Goal: Transaction & Acquisition: Purchase product/service

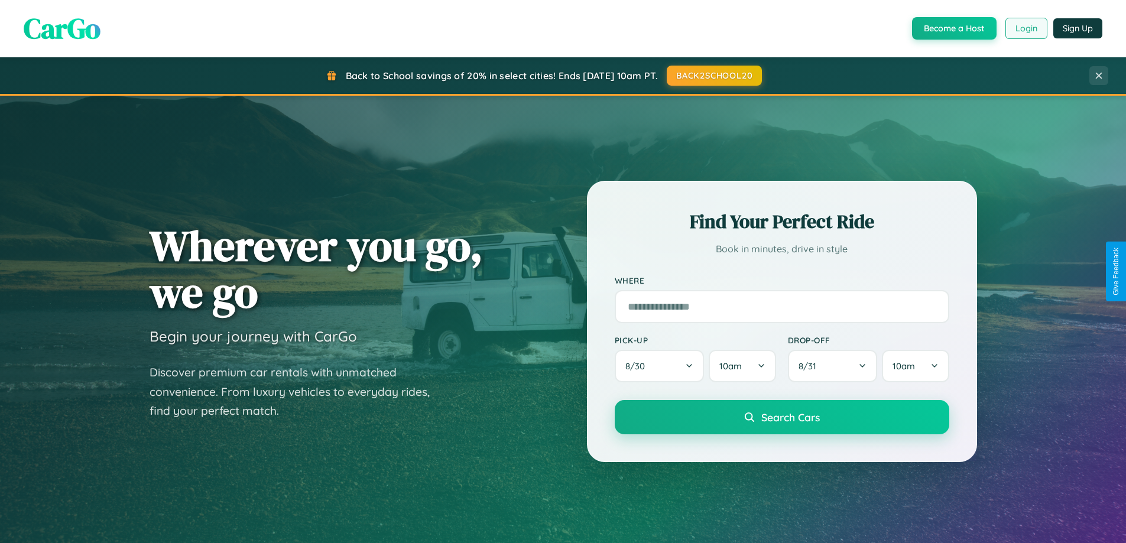
click at [1025, 28] on button "Login" at bounding box center [1026, 28] width 42 height 21
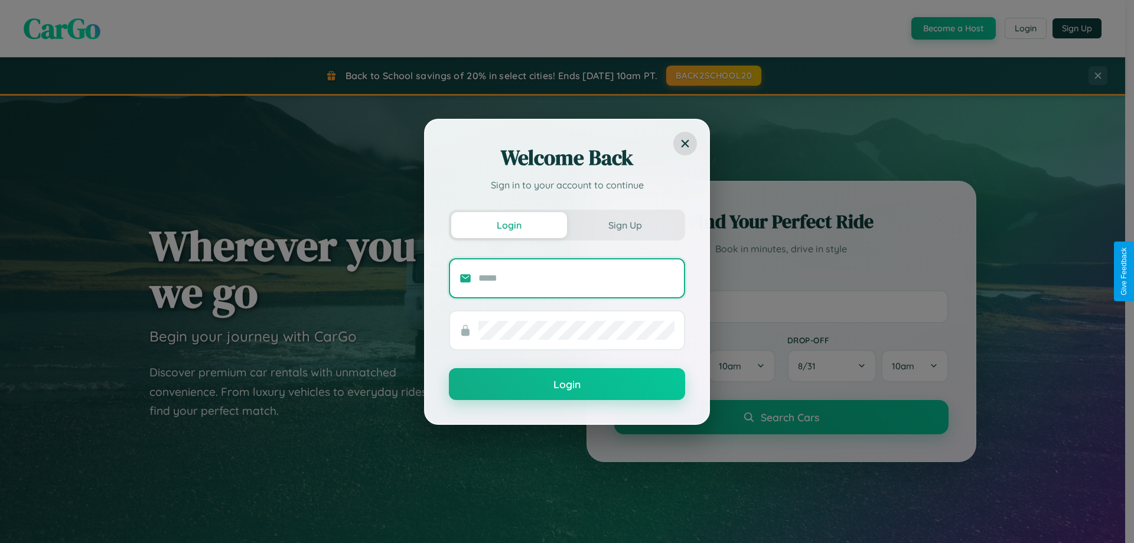
click at [577, 278] on input "text" at bounding box center [577, 278] width 196 height 19
type input "**********"
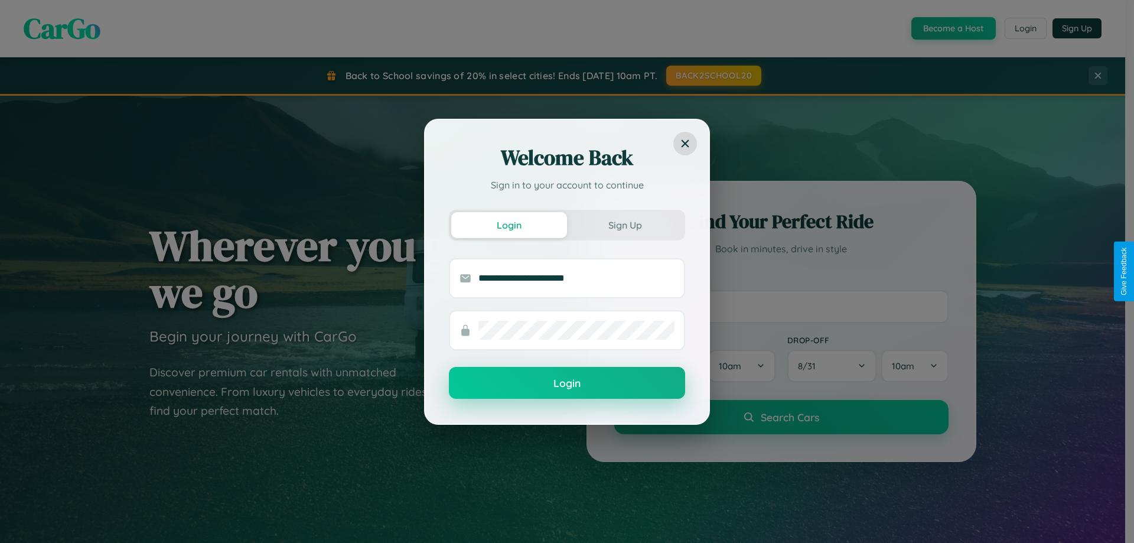
click at [567, 383] on button "Login" at bounding box center [567, 383] width 236 height 32
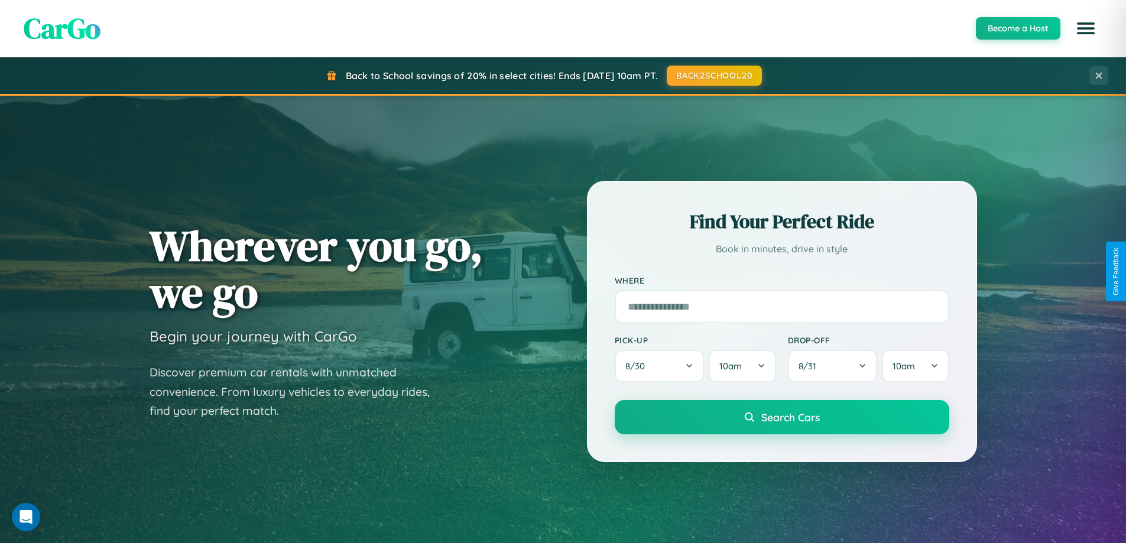
scroll to position [35, 0]
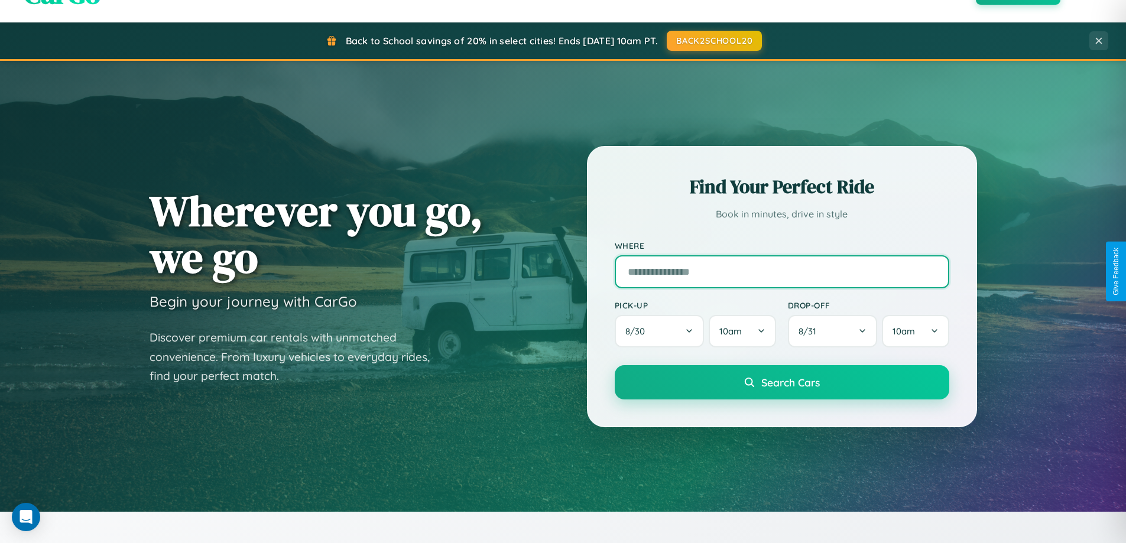
click at [781, 271] on input "text" at bounding box center [781, 271] width 334 height 33
type input "**********"
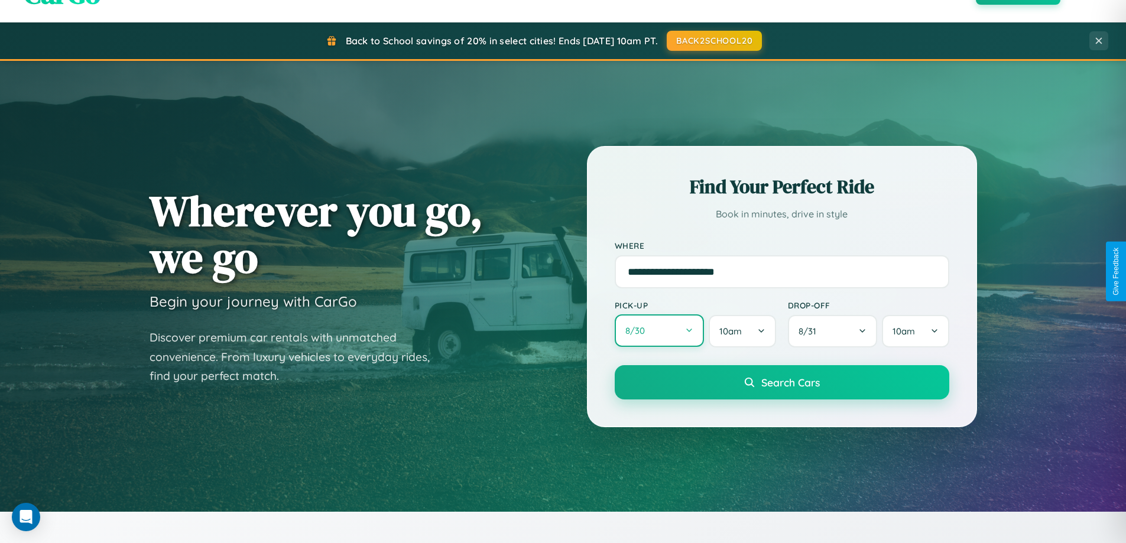
click at [659, 331] on button "8 / 30" at bounding box center [659, 330] width 90 height 32
select select "*"
select select "****"
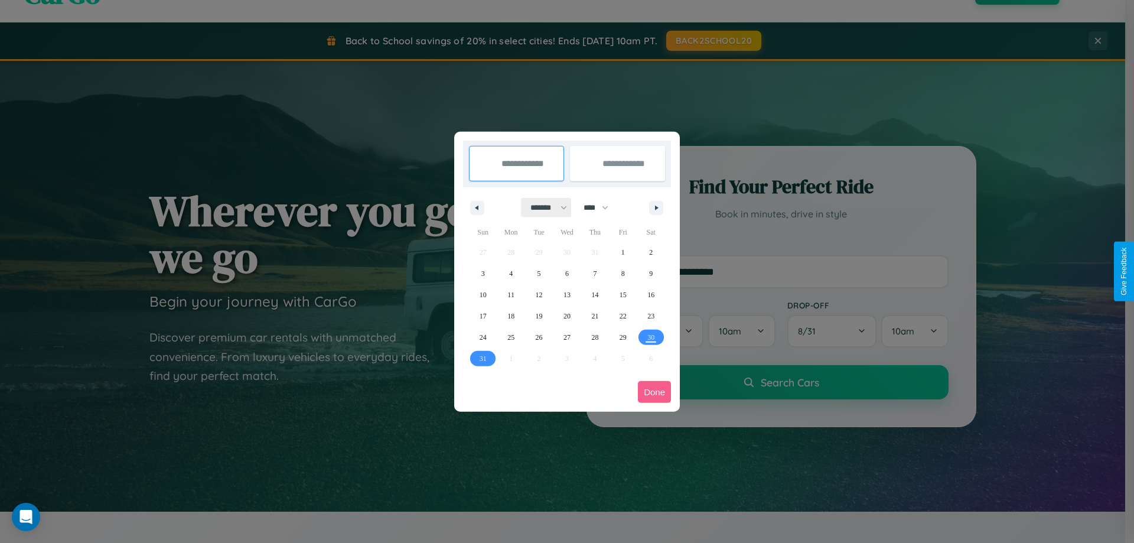
drag, startPoint x: 544, startPoint y: 207, endPoint x: 567, endPoint y: 237, distance: 37.8
click at [544, 207] on select "******* ******** ***** ***** *** **** **** ****** ********* ******* ******** **…" at bounding box center [547, 207] width 50 height 19
select select "*"
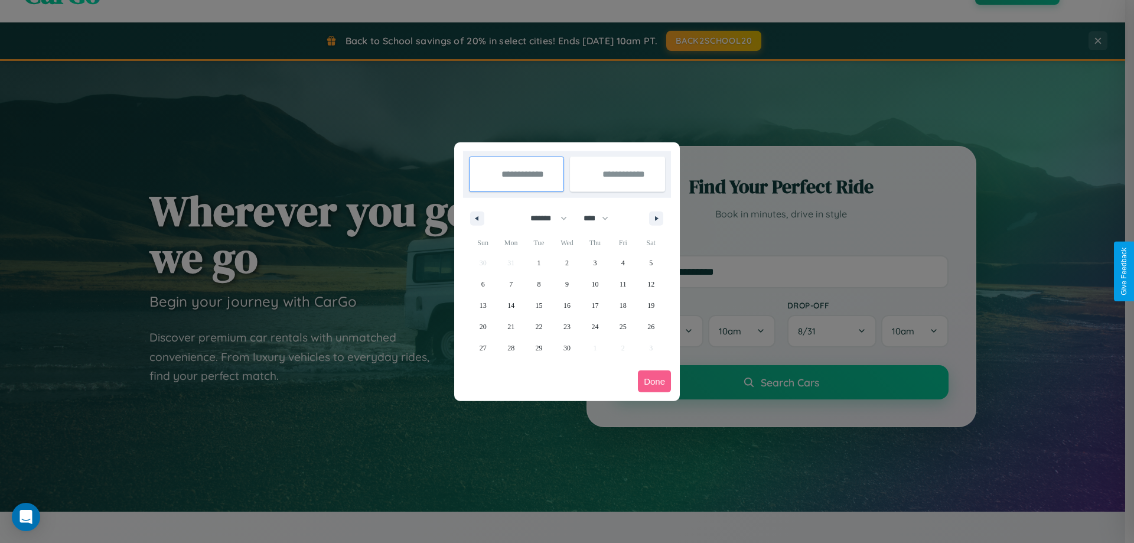
drag, startPoint x: 601, startPoint y: 218, endPoint x: 567, endPoint y: 237, distance: 39.1
click at [601, 218] on select "**** **** **** **** **** **** **** **** **** **** **** **** **** **** **** ****…" at bounding box center [595, 218] width 35 height 19
select select "****"
click at [623, 284] on span "10" at bounding box center [623, 284] width 7 height 21
type input "**********"
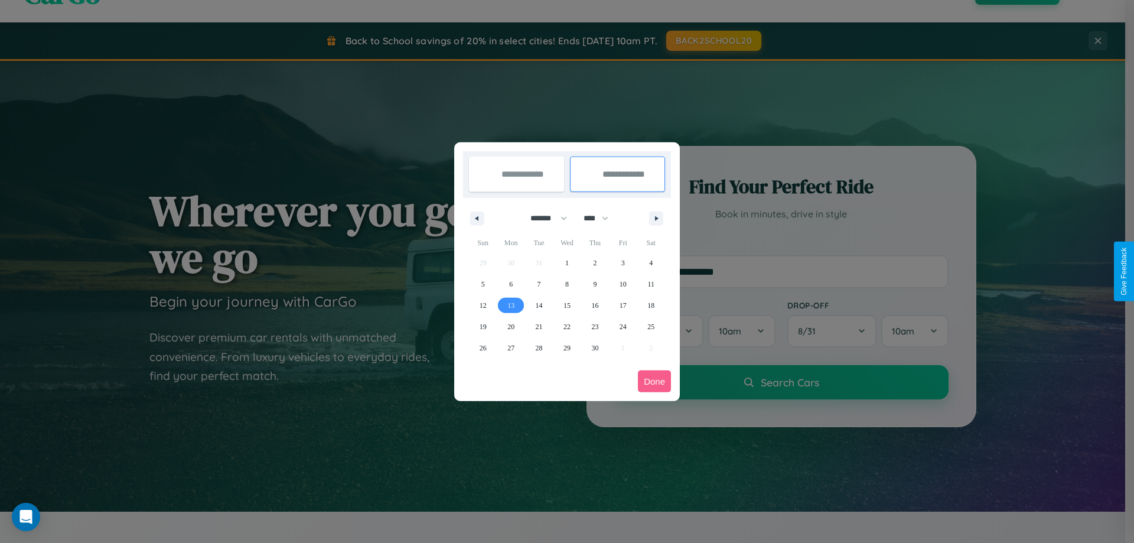
click at [511, 305] on span "13" at bounding box center [511, 305] width 7 height 21
type input "**********"
click at [655, 381] on button "Done" at bounding box center [654, 381] width 33 height 22
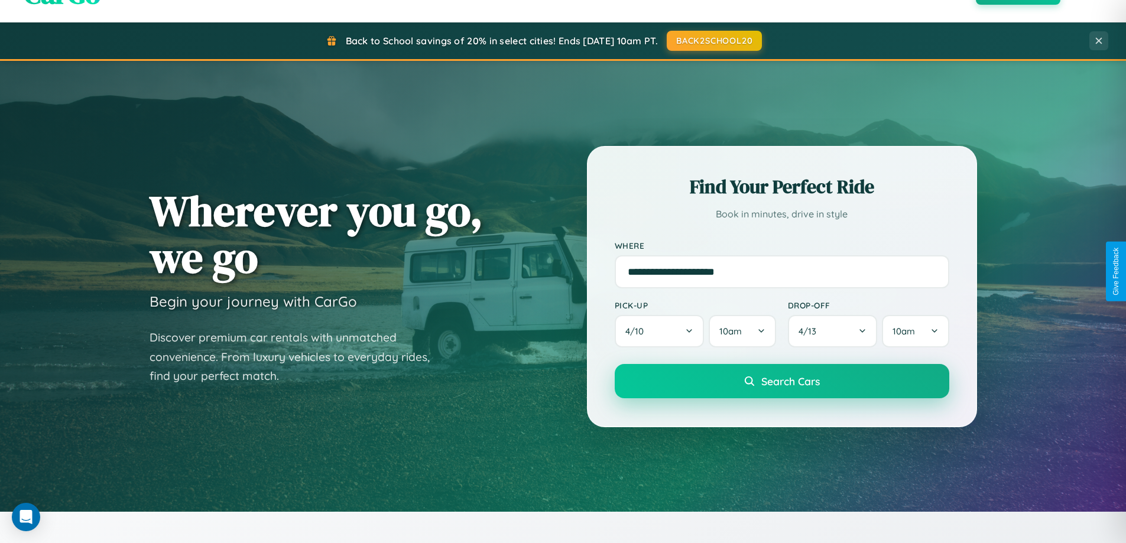
click at [781, 381] on span "Search Cars" at bounding box center [790, 381] width 58 height 13
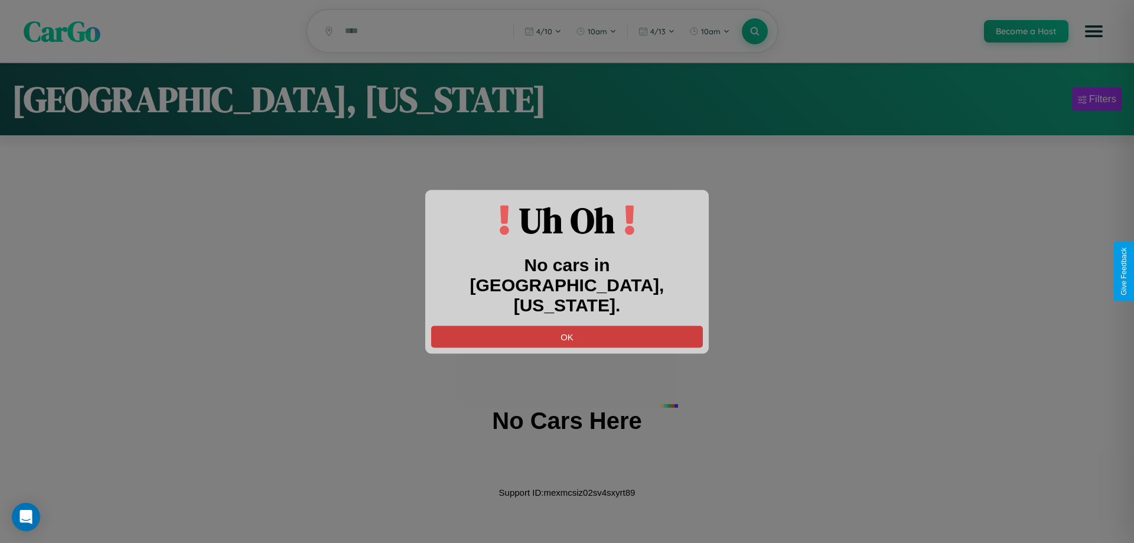
click at [567, 326] on button "OK" at bounding box center [567, 337] width 272 height 22
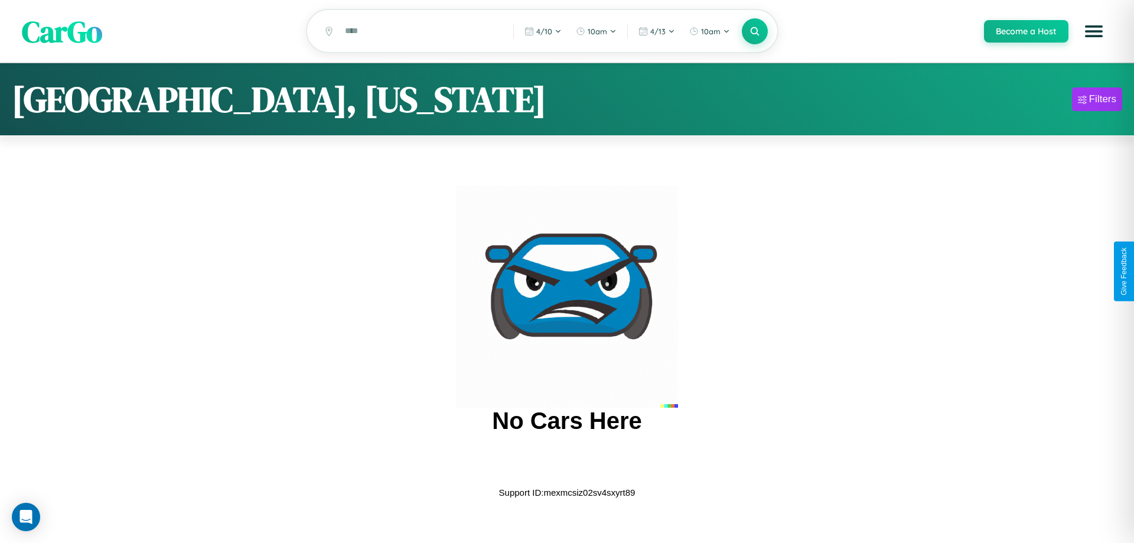
click at [62, 32] on span "CarGo" at bounding box center [62, 31] width 80 height 41
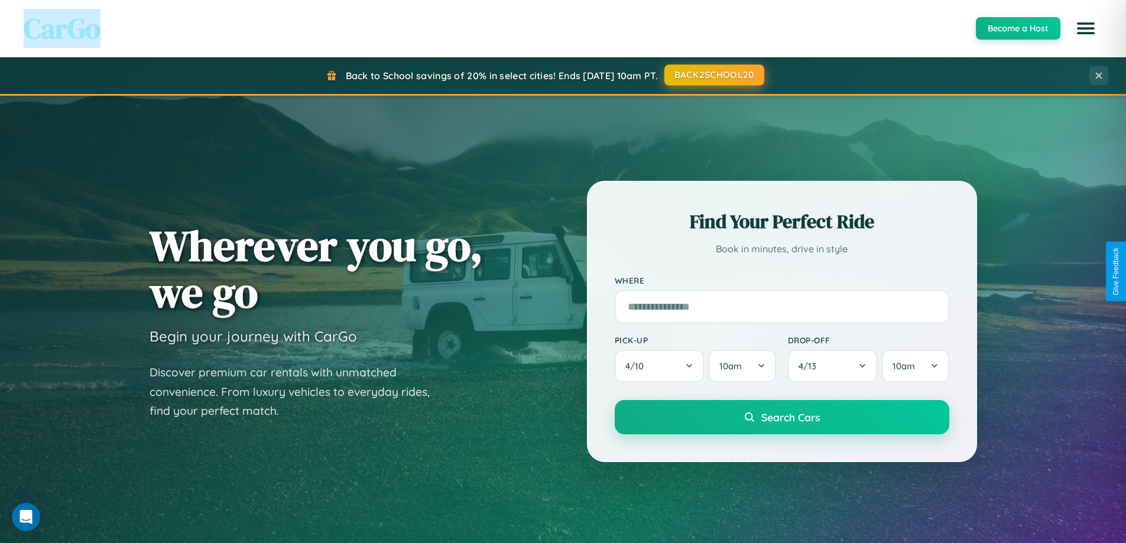
click at [713, 75] on button "BACK2SCHOOL20" at bounding box center [714, 74] width 100 height 21
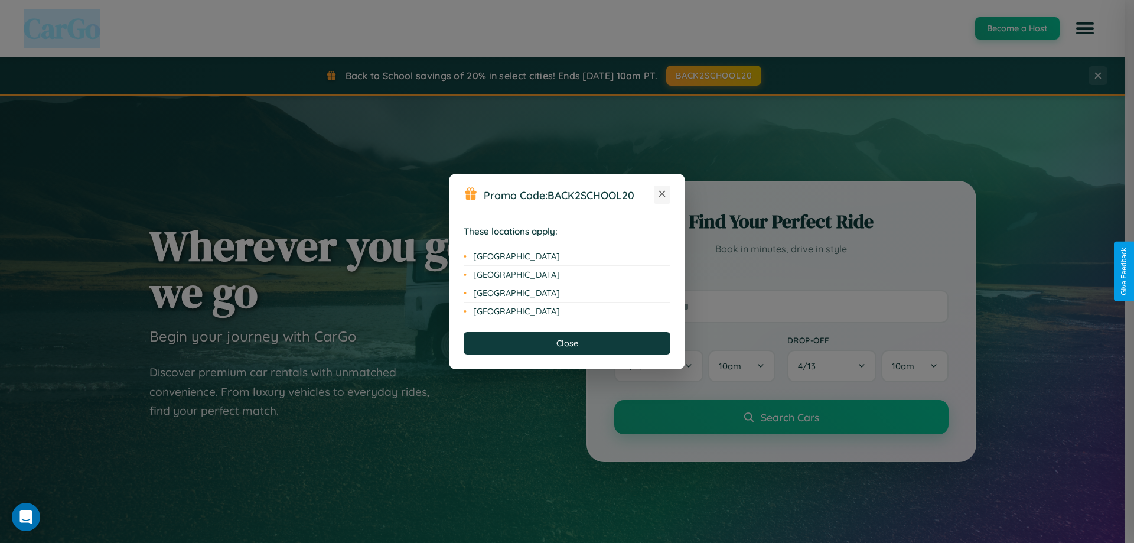
click at [662, 194] on icon at bounding box center [662, 194] width 6 height 6
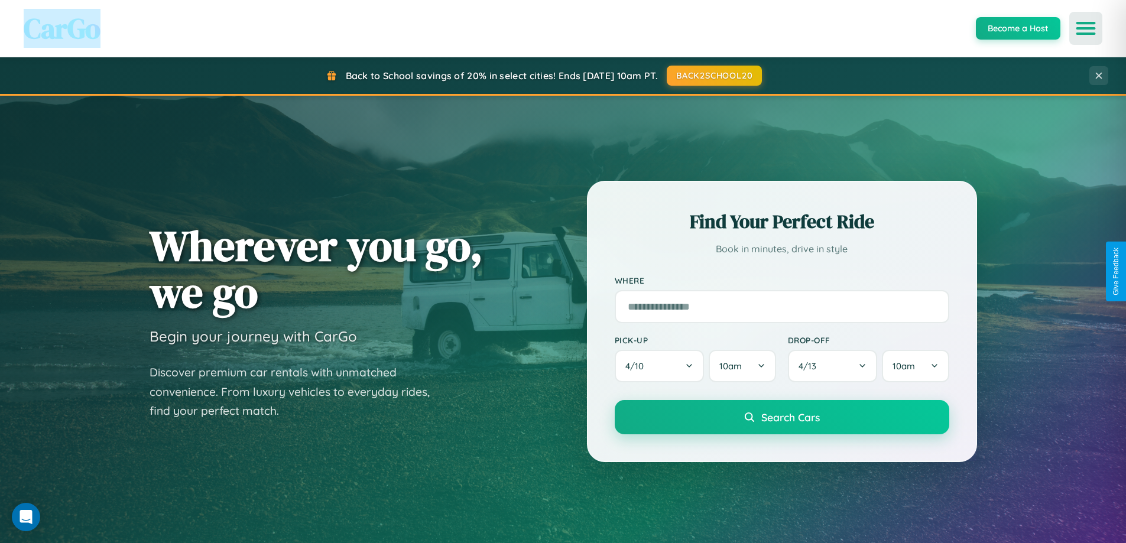
click at [1085, 28] on icon "Open menu" at bounding box center [1085, 28] width 17 height 11
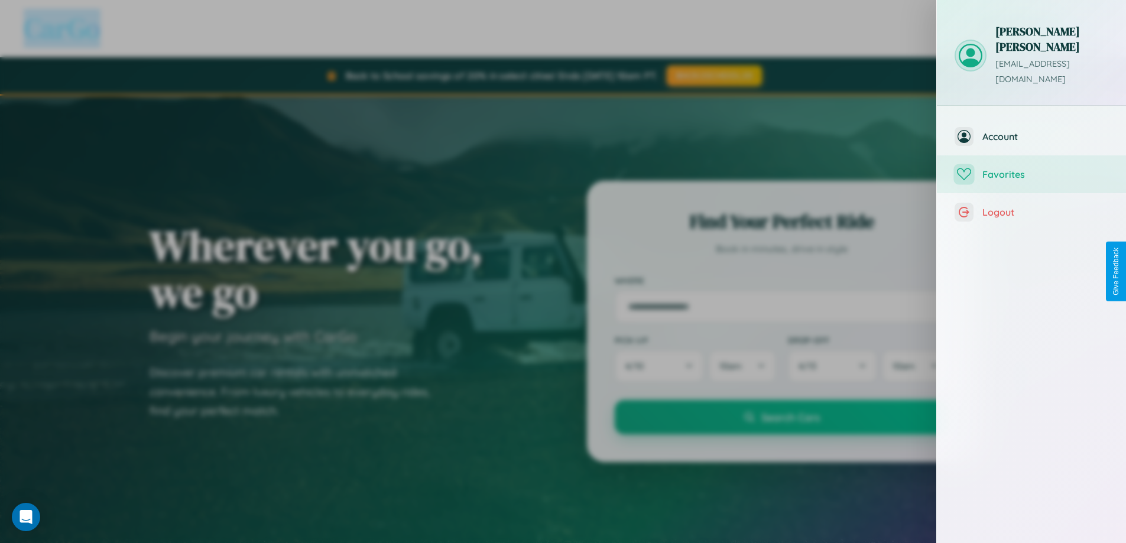
click at [1031, 168] on span "Favorites" at bounding box center [1045, 174] width 126 height 12
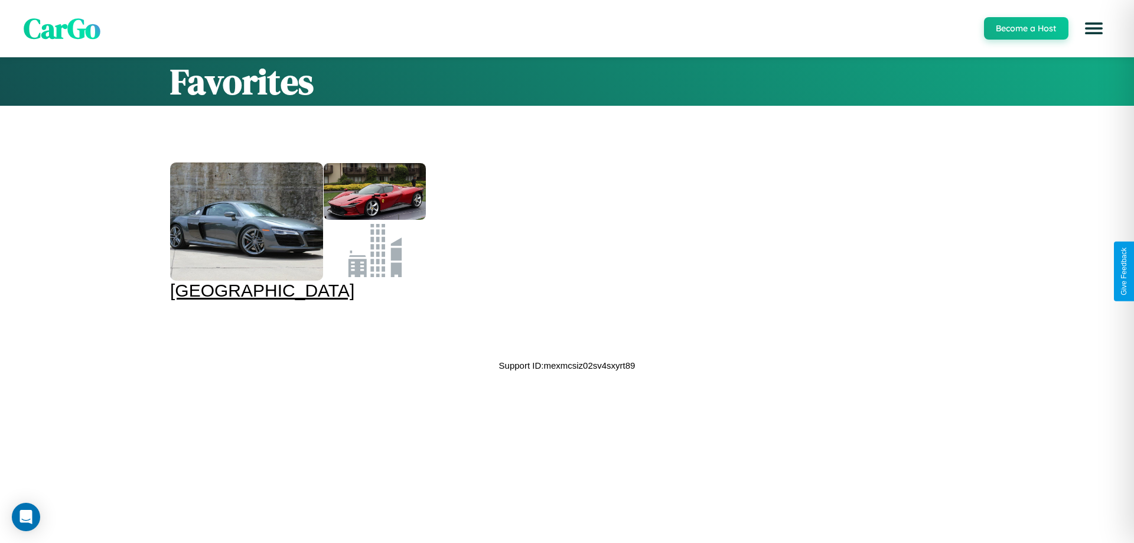
click at [296, 232] on div at bounding box center [246, 221] width 153 height 118
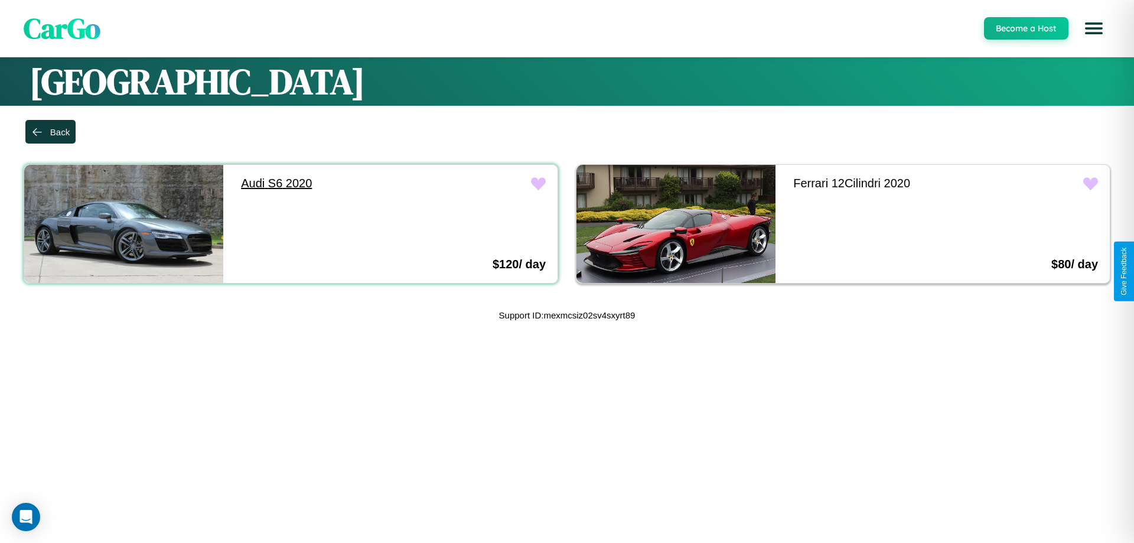
click at [326, 183] on link "Audi S6 2020" at bounding box center [328, 183] width 199 height 37
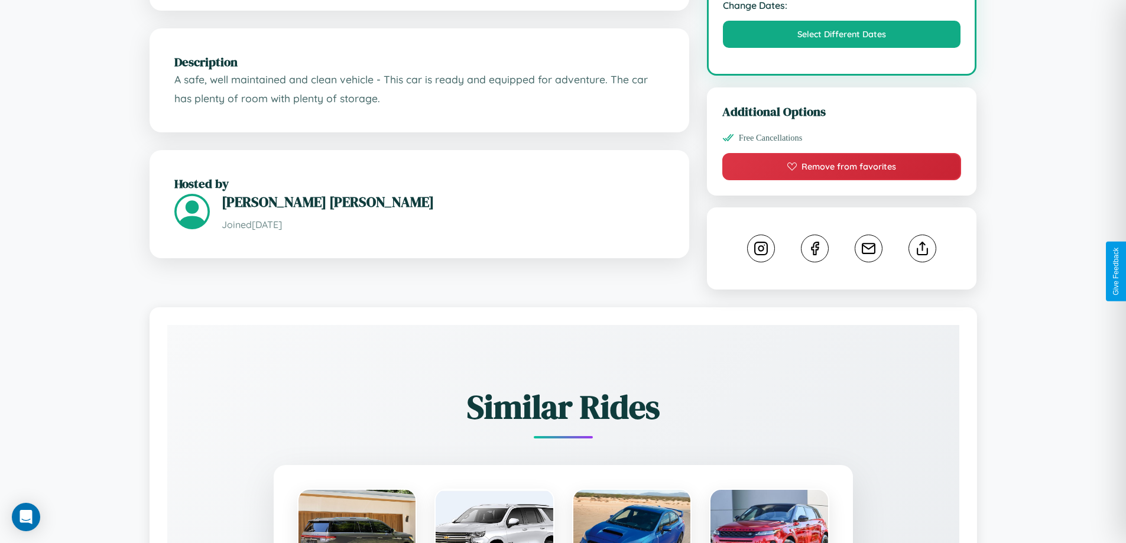
scroll to position [388, 0]
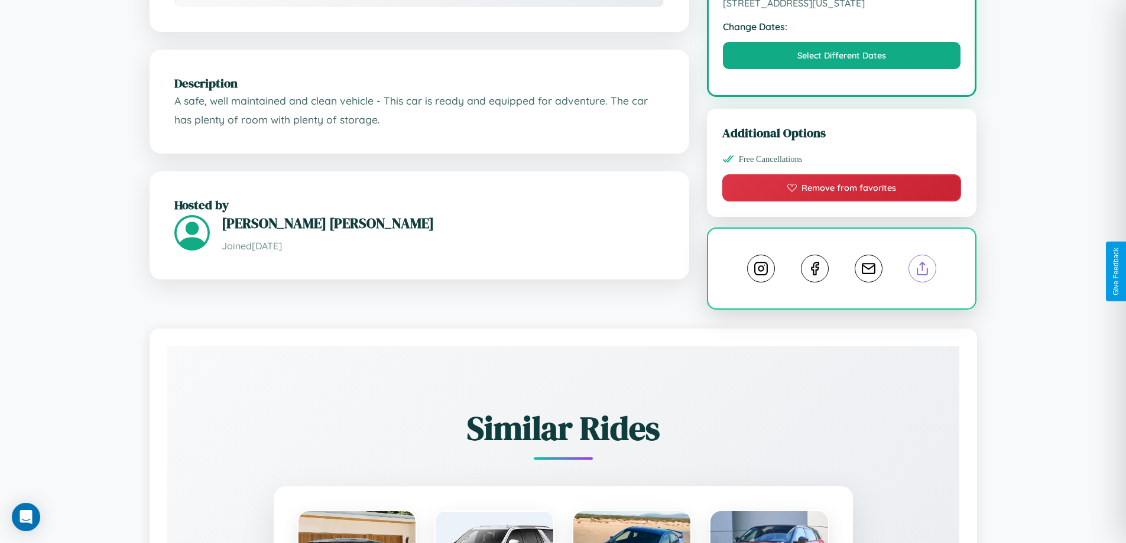
click at [922, 270] on line at bounding box center [922, 266] width 0 height 8
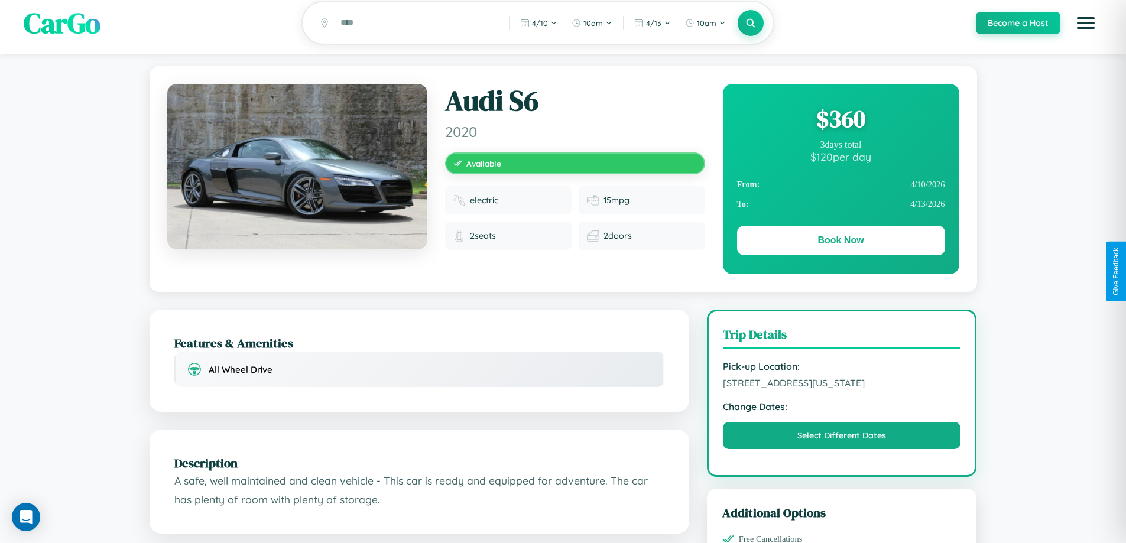
scroll to position [0, 0]
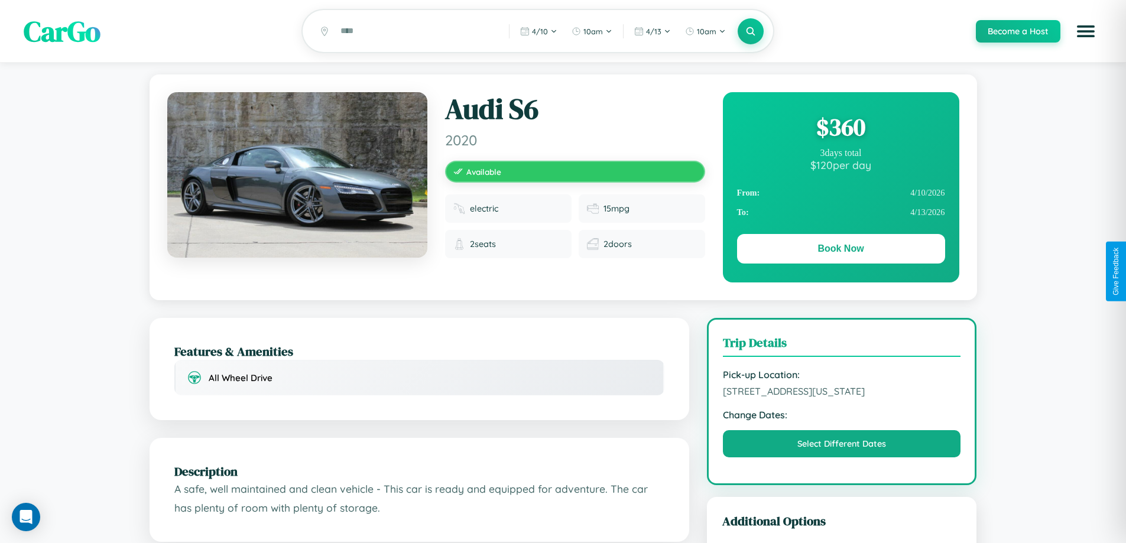
click at [840, 129] on div "$ 360" at bounding box center [841, 127] width 208 height 32
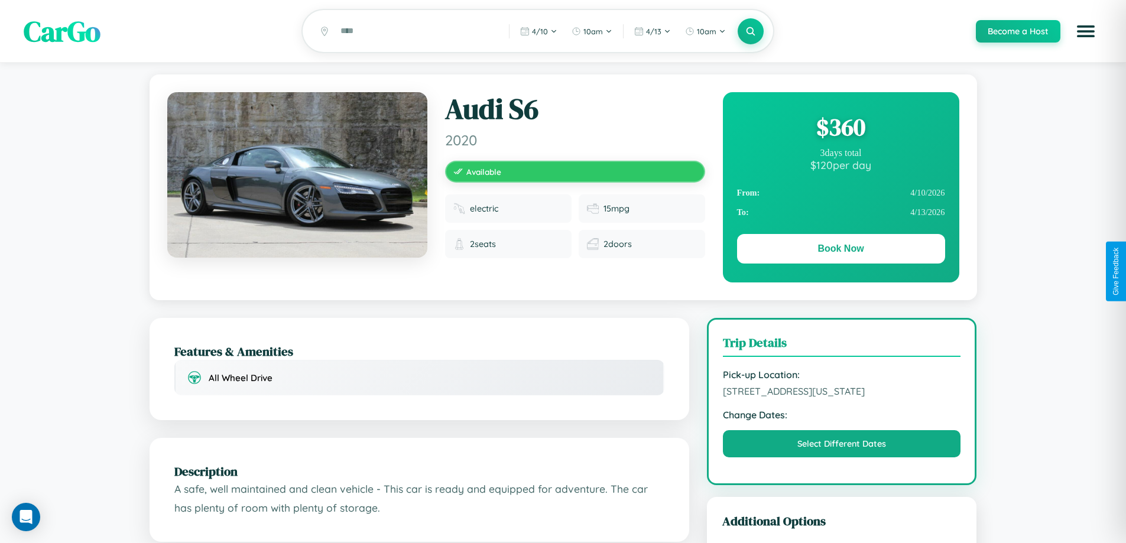
click at [840, 129] on div "$ 360" at bounding box center [841, 127] width 208 height 32
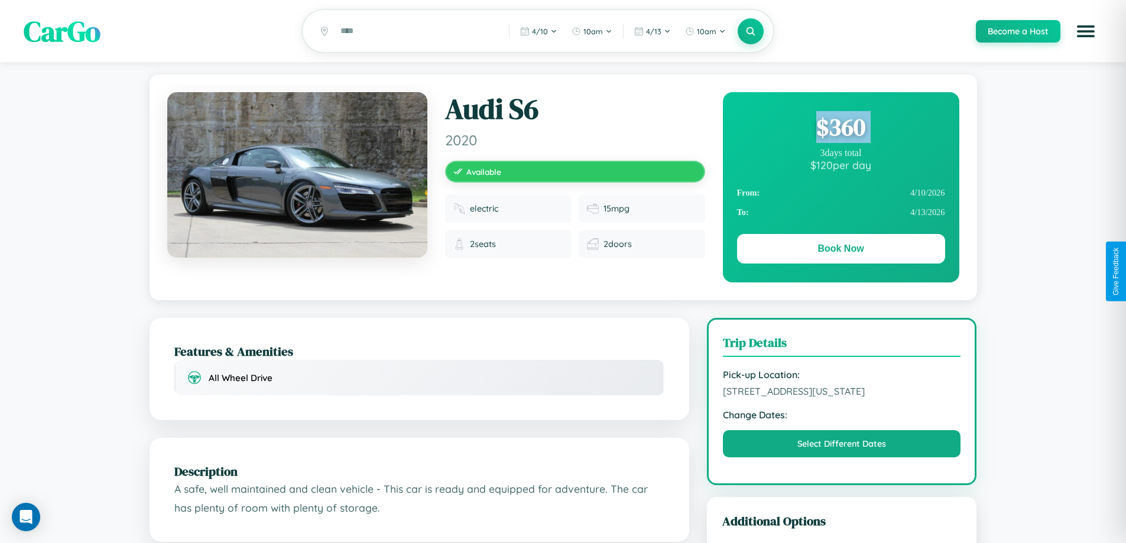
click at [840, 129] on div "$ 360" at bounding box center [841, 127] width 208 height 32
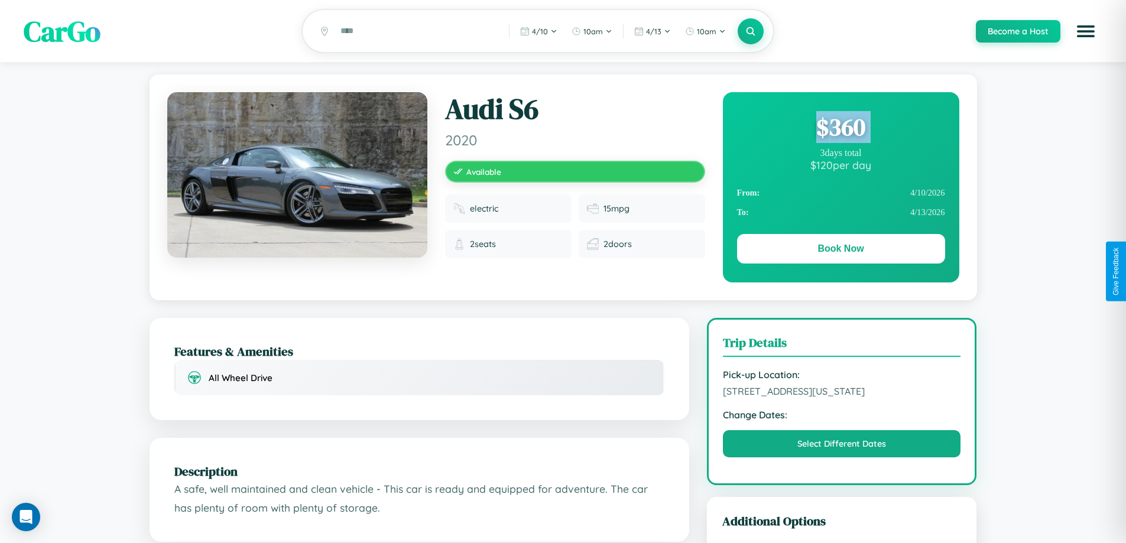
click at [840, 129] on div "$ 360" at bounding box center [841, 127] width 208 height 32
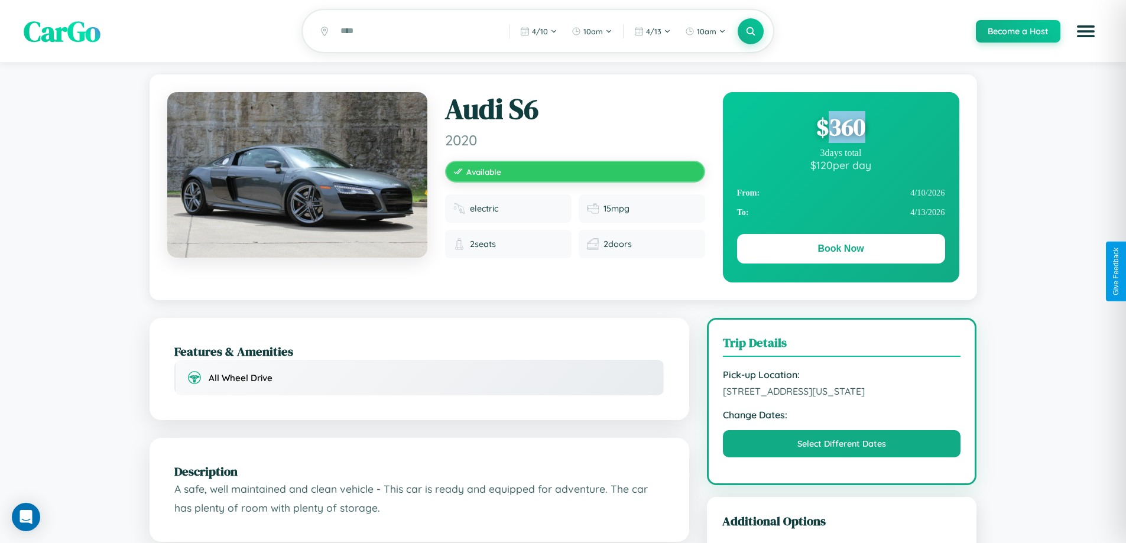
click at [840, 129] on div "$ 360" at bounding box center [841, 127] width 208 height 32
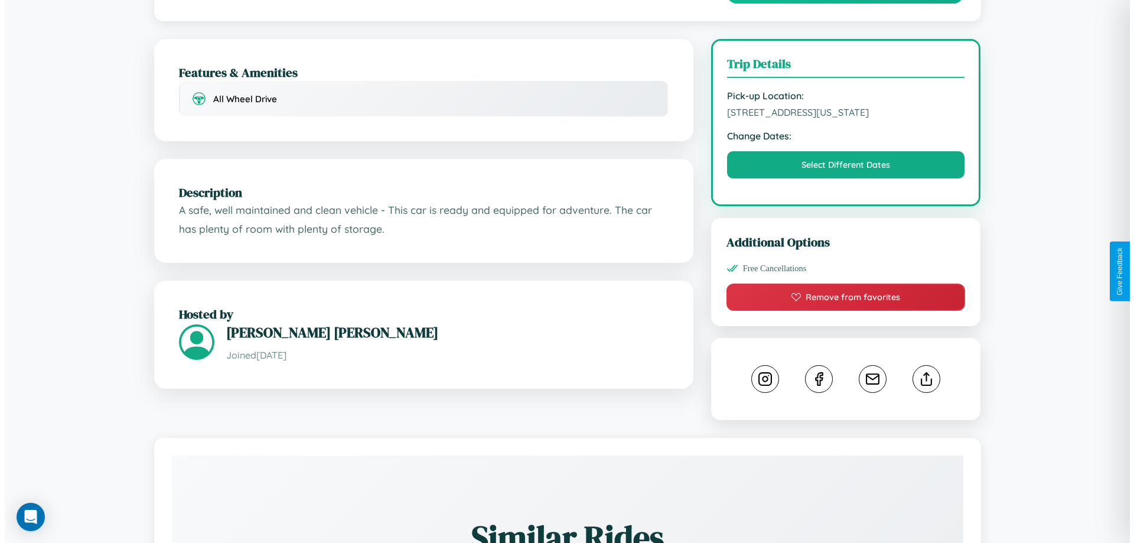
scroll to position [307, 0]
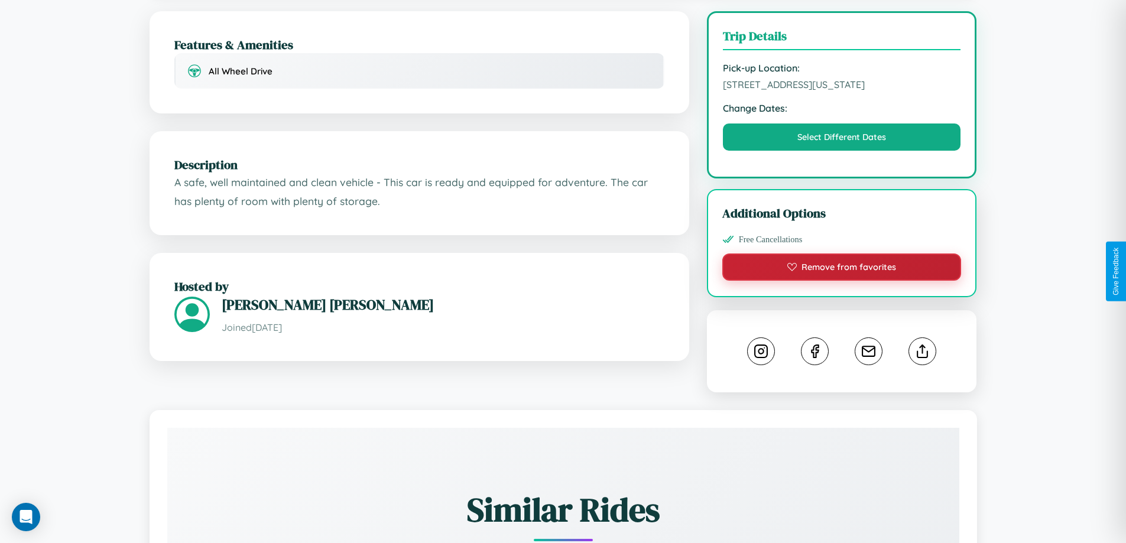
click at [841, 269] on button "Remove from favorites" at bounding box center [841, 266] width 239 height 27
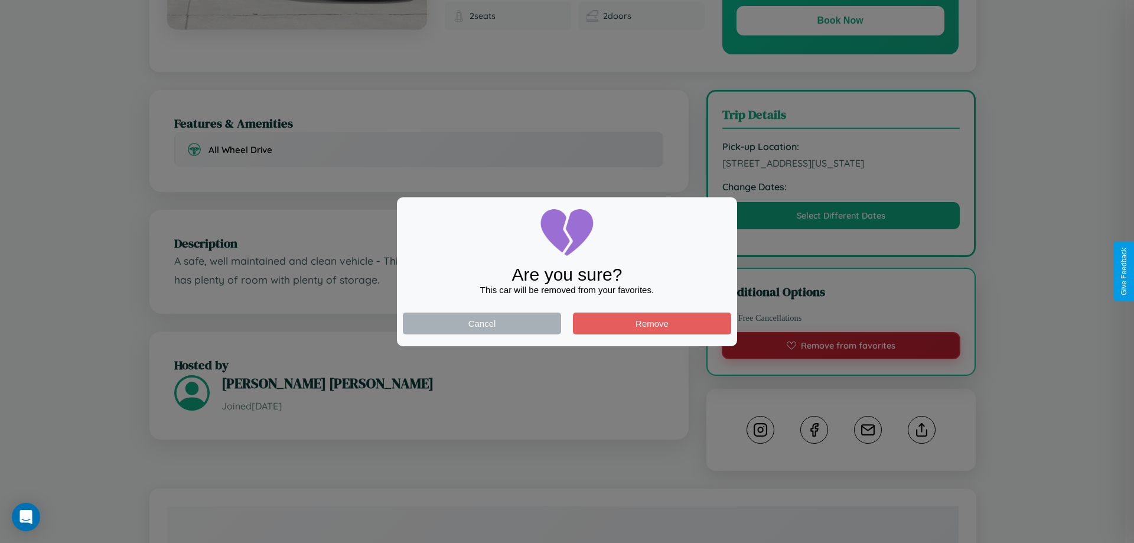
scroll to position [0, 0]
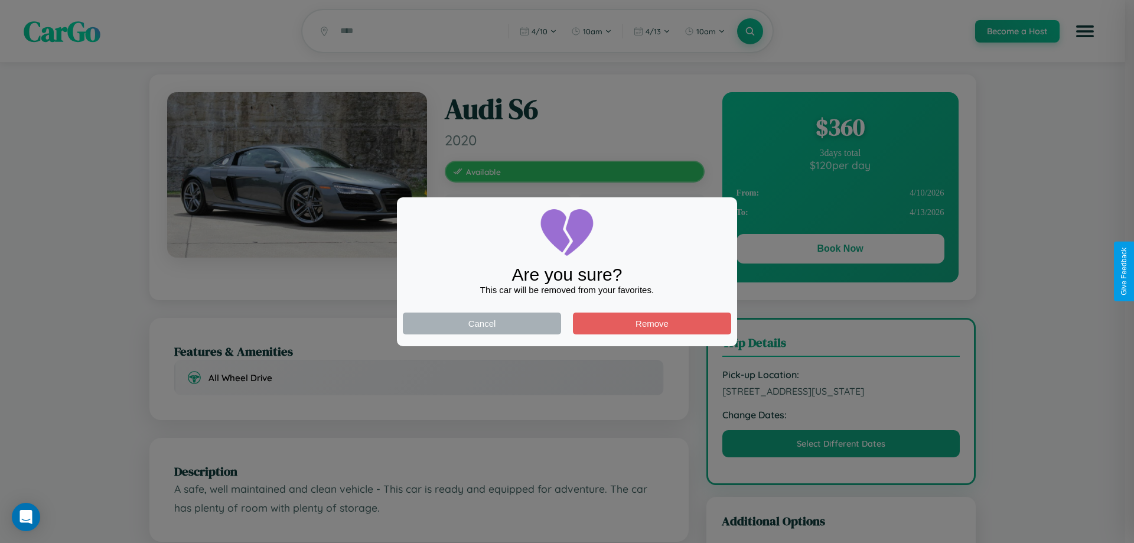
click at [840, 251] on div at bounding box center [567, 271] width 1134 height 543
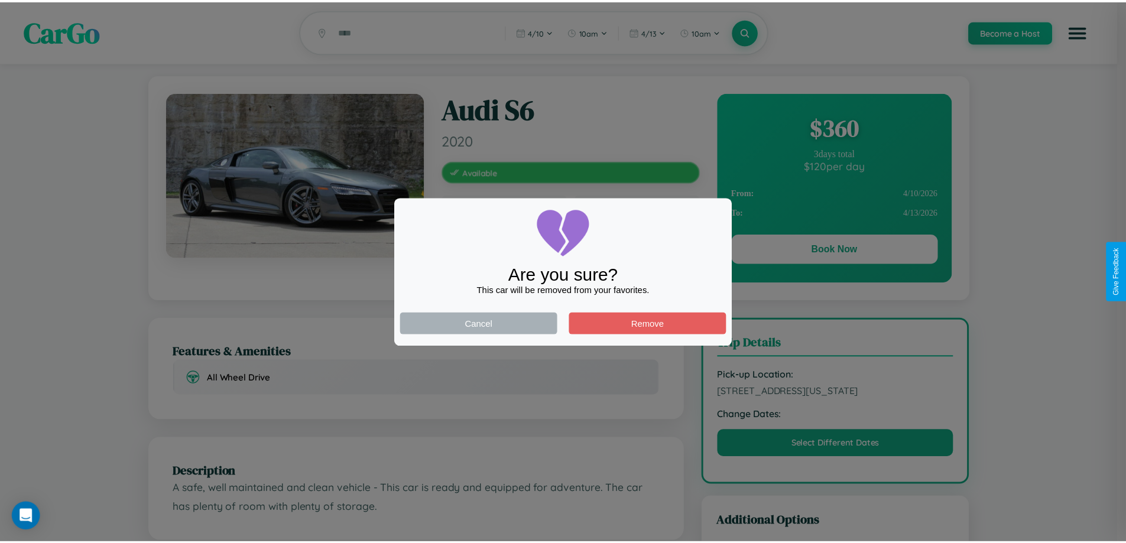
scroll to position [307, 0]
